Goal: Information Seeking & Learning: Check status

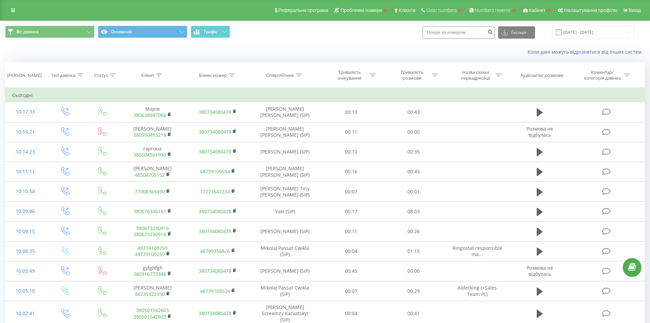
click at [443, 32] on input at bounding box center [459, 32] width 72 height 12
paste input "380934097296"
type input "380934097296"
click at [495, 34] on button "submit" at bounding box center [490, 32] width 9 height 12
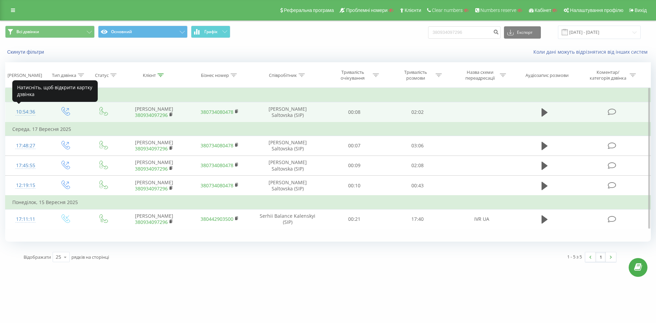
click at [27, 111] on div "10:54:36" at bounding box center [25, 111] width 27 height 13
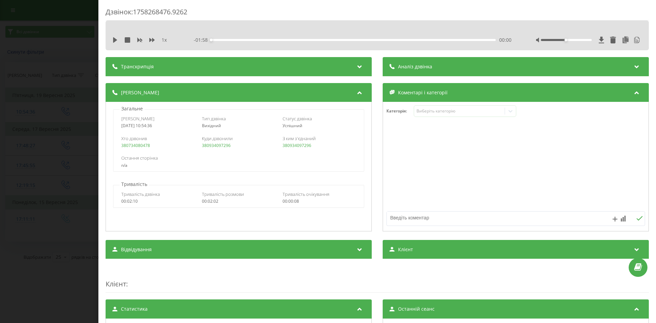
click at [350, 65] on div "Транскрипція" at bounding box center [238, 66] width 266 height 19
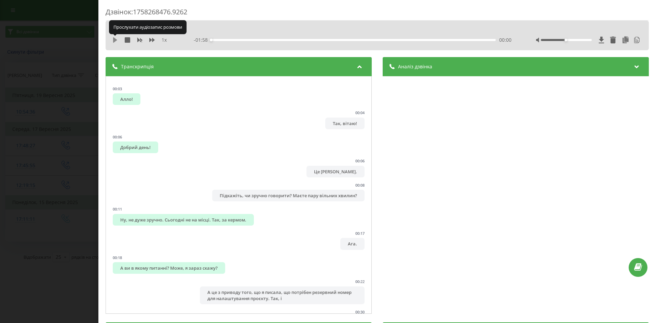
click at [114, 39] on icon at bounding box center [115, 39] width 4 height 5
click at [632, 65] on icon at bounding box center [636, 65] width 8 height 7
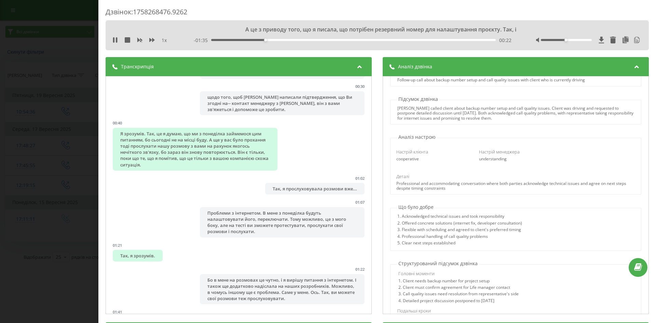
scroll to position [239, 0]
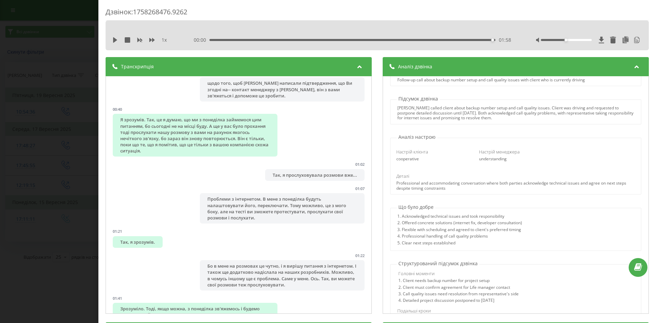
click at [81, 128] on div "Дзвінок : 1758268476.9262 1 x 00:00 01:58 01:58 Транскрипція 00:03 Алло! 00:04 …" at bounding box center [328, 161] width 656 height 323
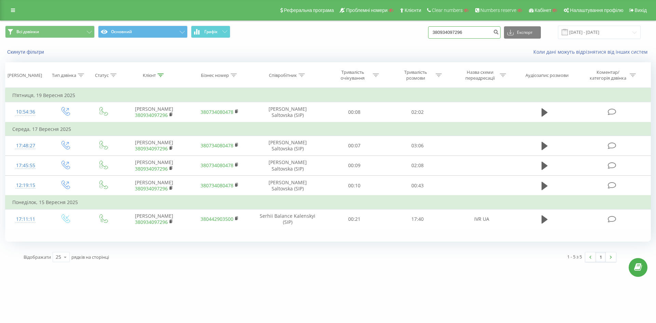
click at [457, 37] on input "380934097296" at bounding box center [464, 32] width 72 height 12
drag, startPoint x: 475, startPoint y: 33, endPoint x: 410, endPoint y: 34, distance: 64.5
click at [410, 34] on div "Всі дзвінки Основний Графік 380934097296 Експорт .csv .xls .xlsx 22.06.2025 - 2…" at bounding box center [327, 32] width 645 height 13
paste input "74151702"
type input "380974151702"
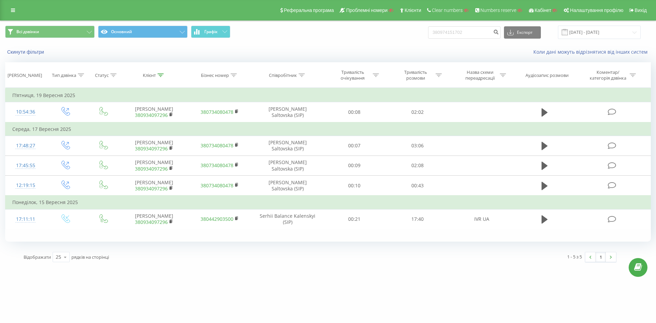
click at [509, 30] on div "380974151702 Експорт .csv .xls .xlsx 22.06.2025 - 22.09.2025" at bounding box center [534, 32] width 212 height 13
click at [500, 31] on button "submit" at bounding box center [495, 32] width 9 height 12
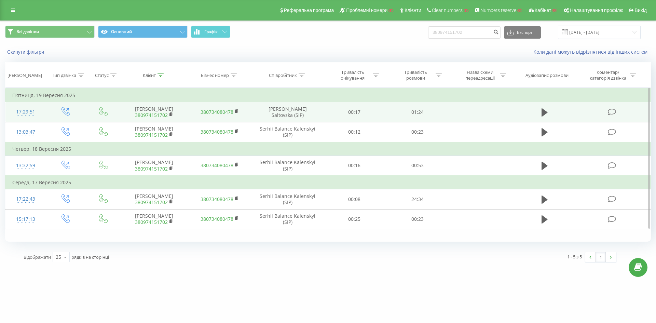
click at [28, 112] on div "17:29:51" at bounding box center [25, 111] width 27 height 13
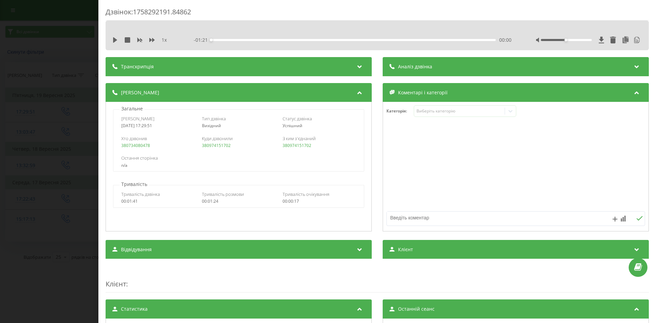
click at [441, 65] on div "Аналіз дзвінка" at bounding box center [515, 66] width 266 height 19
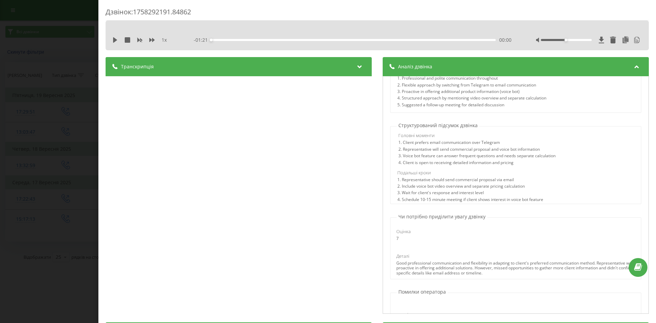
scroll to position [171, 0]
click at [116, 39] on icon at bounding box center [115, 39] width 4 height 5
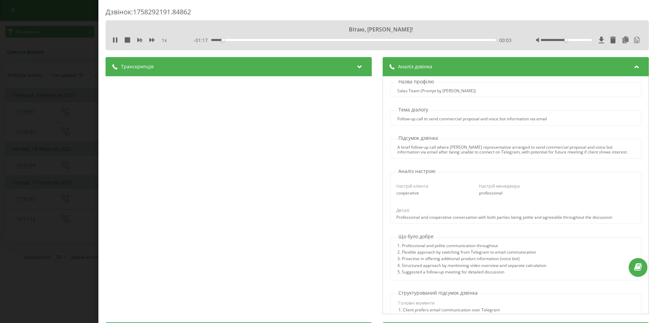
scroll to position [0, 0]
